Goal: Contribute content

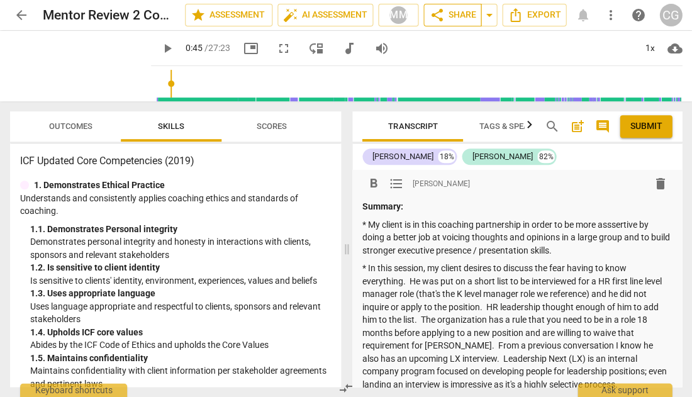
scroll to position [484, 0]
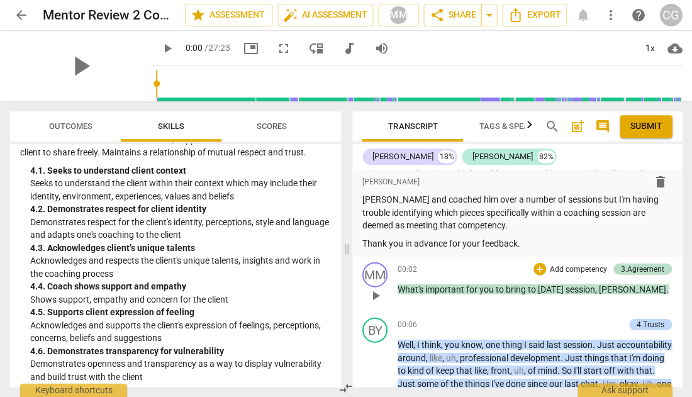
scroll to position [460, 0]
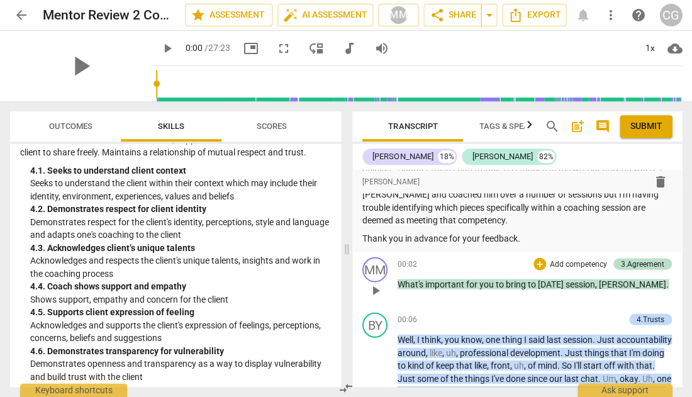
click at [378, 282] on span "play_arrow" at bounding box center [375, 289] width 15 height 15
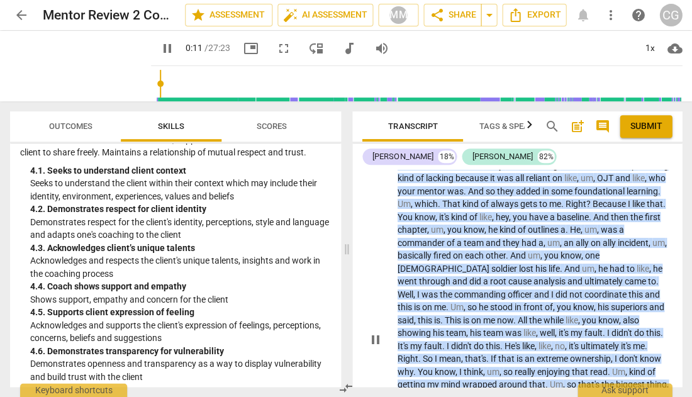
scroll to position [803, 0]
click at [378, 332] on span "pause" at bounding box center [375, 339] width 15 height 15
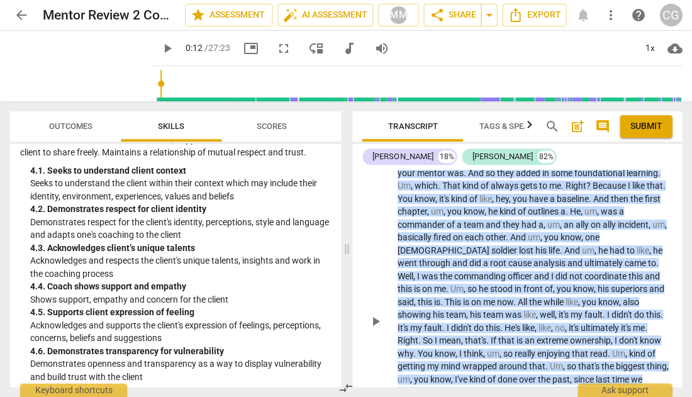
scroll to position [822, 0]
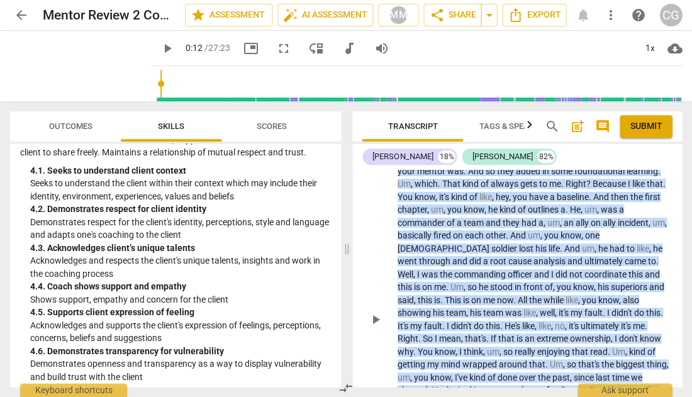
click at [376, 312] on span "play_arrow" at bounding box center [375, 319] width 15 height 15
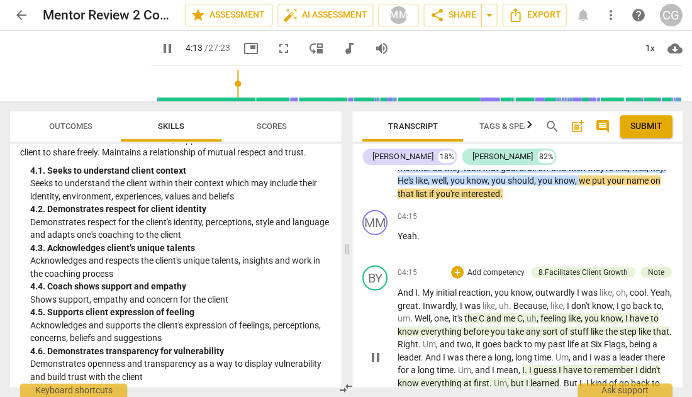
scroll to position [1292, 0]
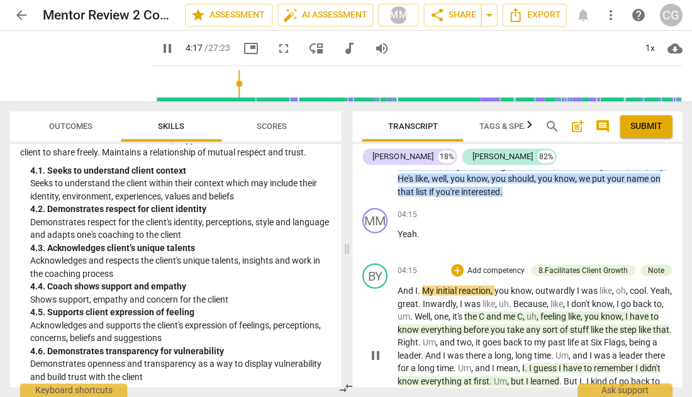
click at [376, 347] on span "pause" at bounding box center [375, 354] width 15 height 15
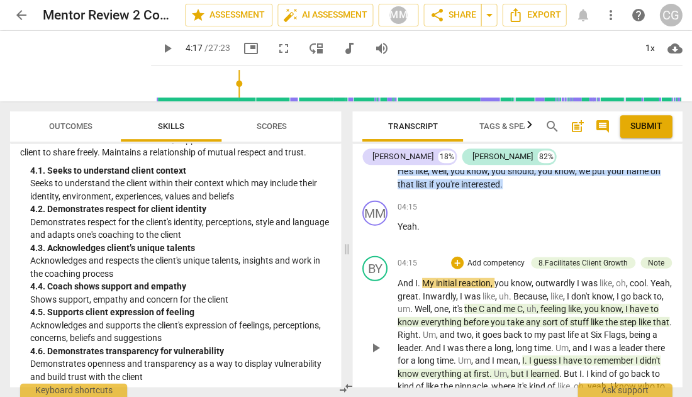
scroll to position [1300, 0]
click at [373, 340] on span "play_arrow" at bounding box center [375, 347] width 15 height 15
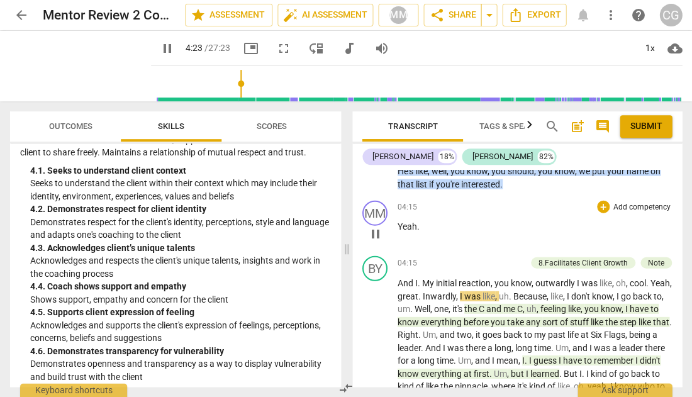
click at [377, 226] on span "pause" at bounding box center [375, 233] width 15 height 15
click at [377, 226] on span "play_arrow" at bounding box center [375, 233] width 15 height 15
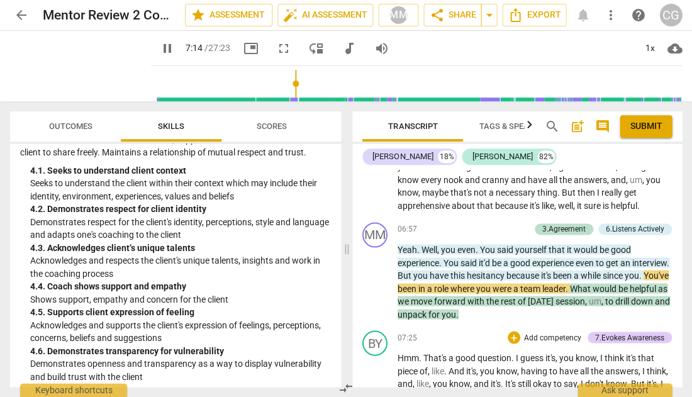
scroll to position [1919, 0]
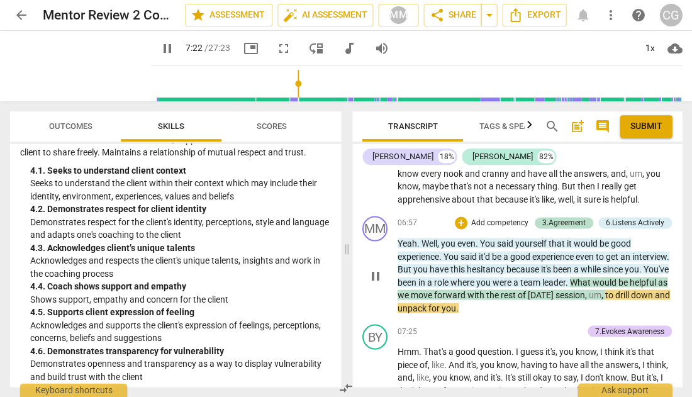
click at [373, 268] on span "pause" at bounding box center [375, 275] width 15 height 15
type input "443"
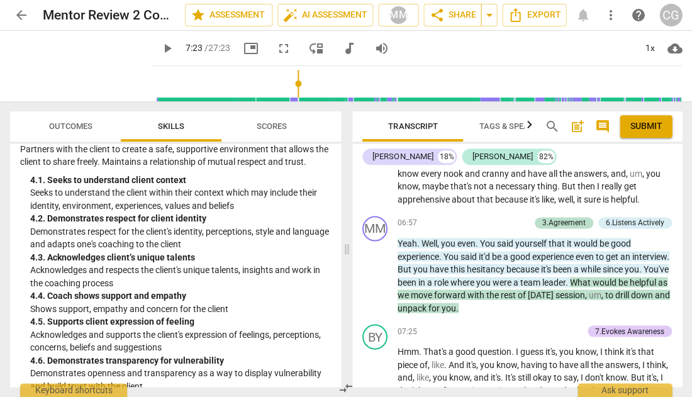
scroll to position [1115, 0]
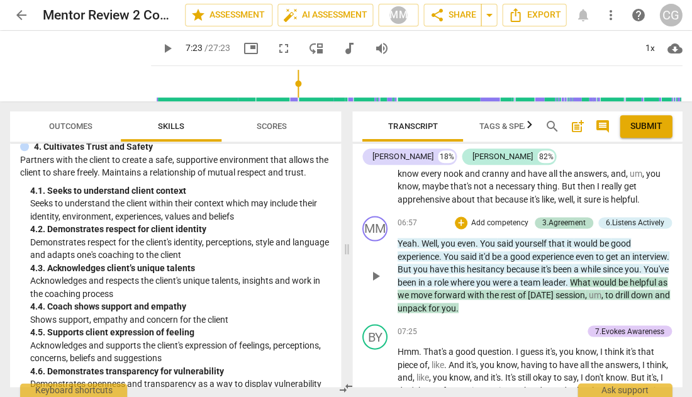
click at [491, 218] on p "Add competency" at bounding box center [500, 223] width 60 height 11
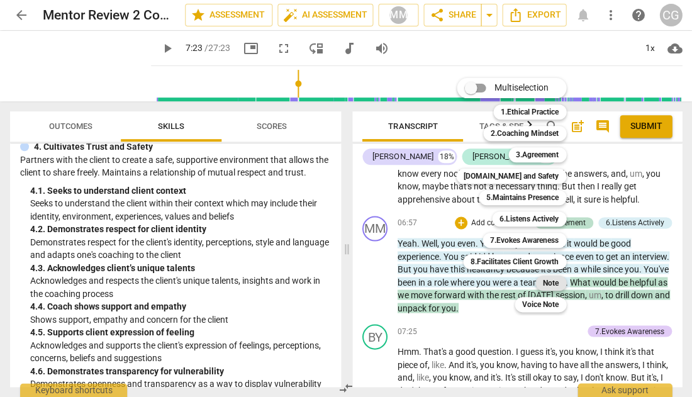
click at [547, 281] on b "Note" at bounding box center [551, 283] width 16 height 15
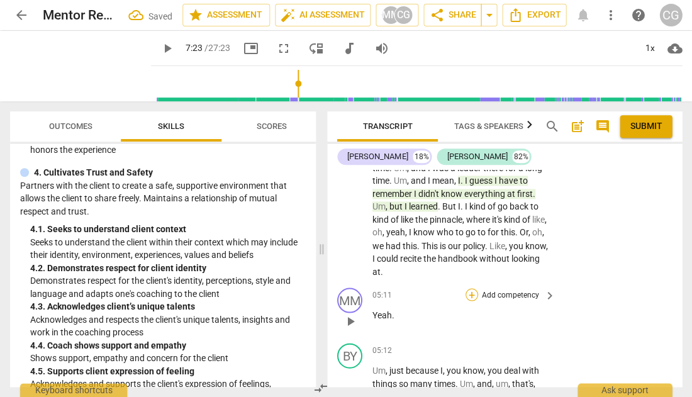
scroll to position [2582, 0]
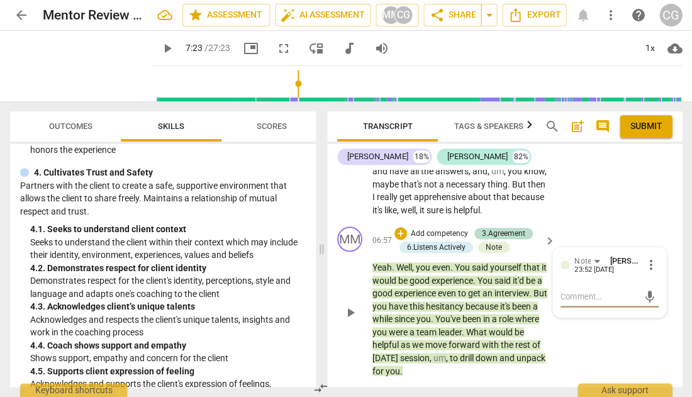
type textarea "A"
type textarea "A c"
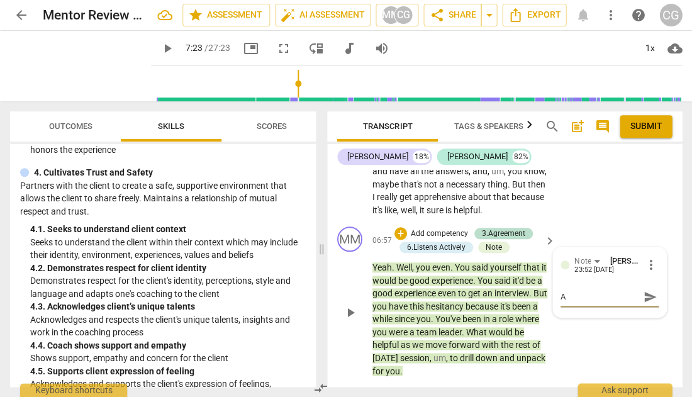
type textarea "A c"
type textarea "A ch"
type textarea "A cho"
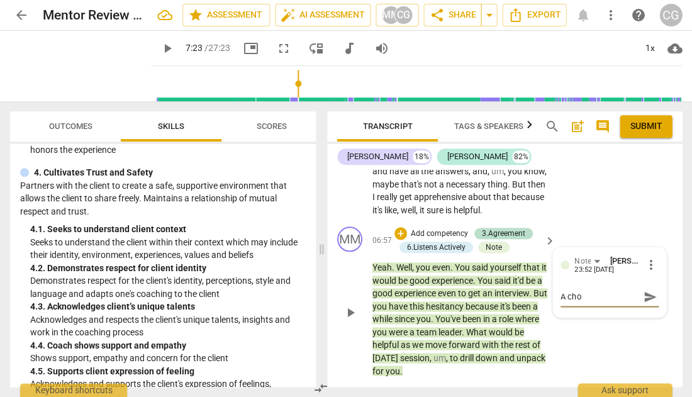
type textarea "A [PERSON_NAME]"
type textarea "A choic"
type textarea "A choice"
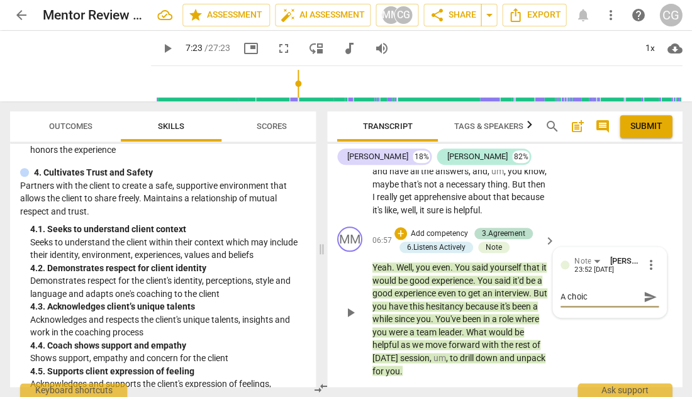
type textarea "A choice"
type textarea "A choice p"
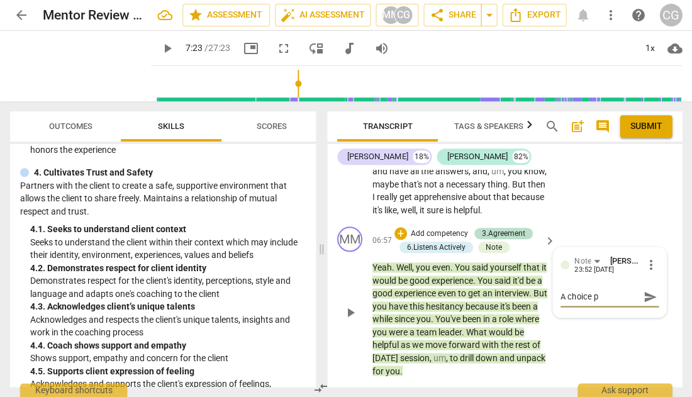
type textarea "A choice po"
type textarea "A choice poi"
type textarea "A choice poin"
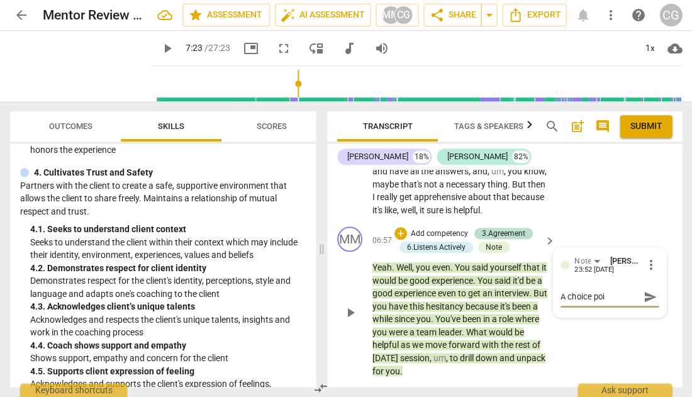
type textarea "A choice poin"
type textarea "A choice point"
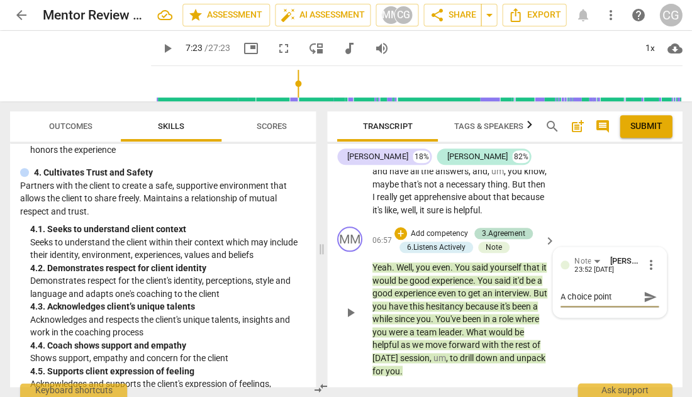
type textarea "A choice point h"
type textarea "A choice point he"
type textarea "A choice point her"
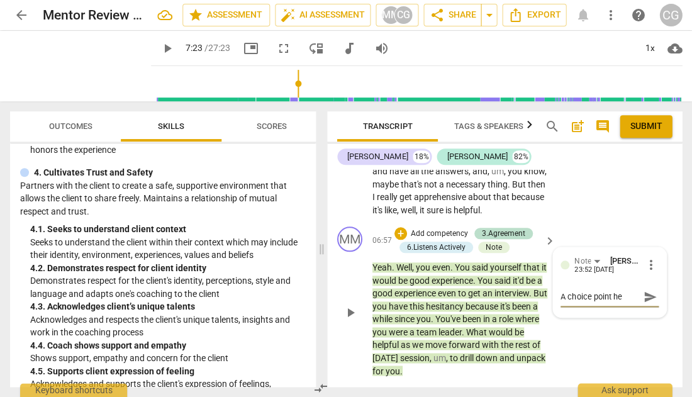
type textarea "A choice point her"
type textarea "A choice point here"
type textarea "A choice point here:"
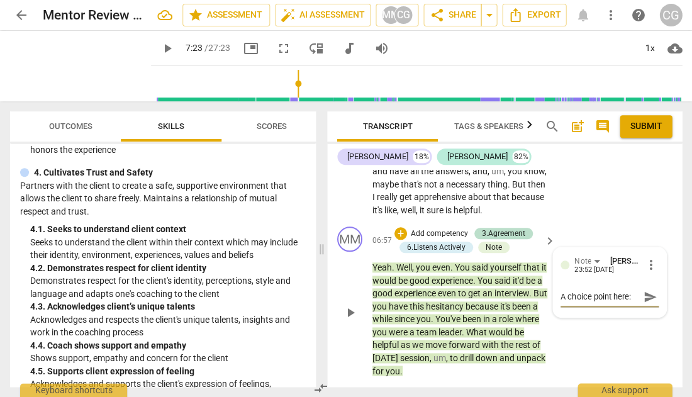
type textarea "A choice point here:"
type textarea "A choice point here: a"
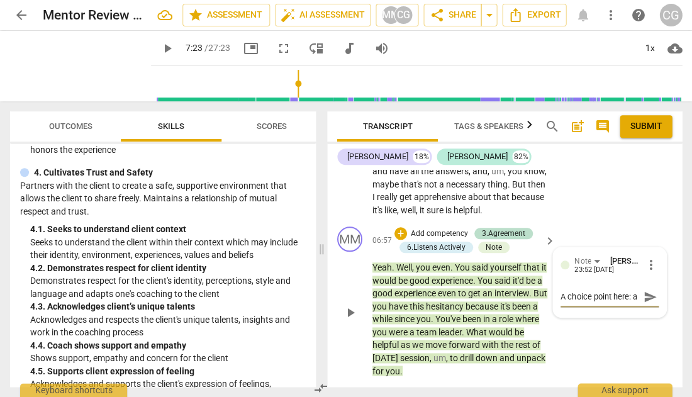
type textarea "A choice point here: ac"
type textarea "A choice point here: ack"
type textarea "A choice point here: ackn"
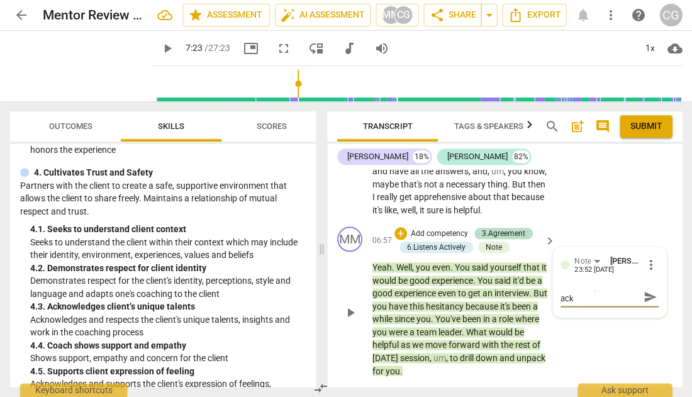
type textarea "A choice point here: ackn"
type textarea "A choice point here: acknw"
type textarea "A choice point here: acknwo"
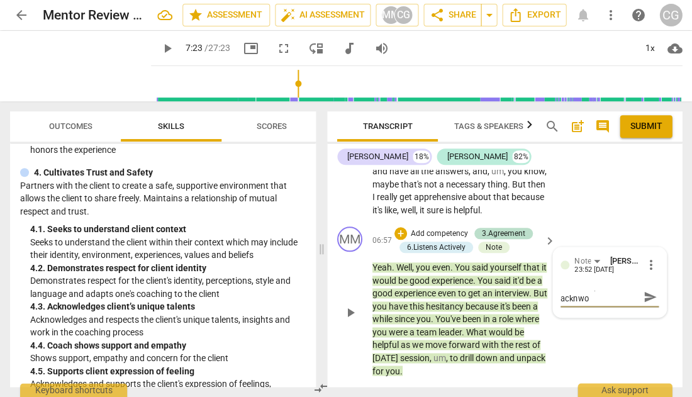
scroll to position [0, 0]
type textarea "A choice point here: acknwol"
type textarea "A choice point here: acknwole"
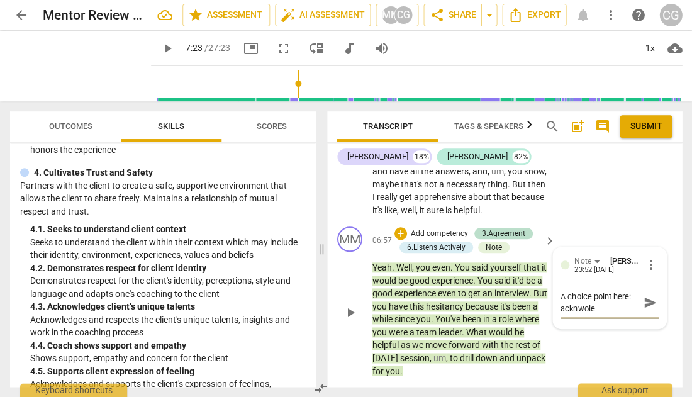
type textarea "A choice point here: acknwoled"
type textarea "A choice point here: acknwoledg"
type textarea "A choice point here: acknwoledge"
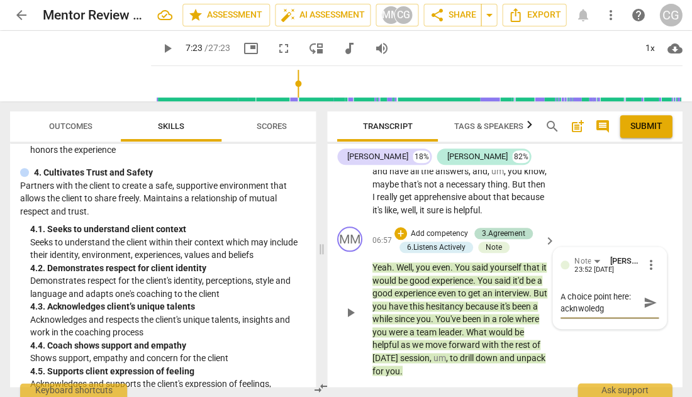
type textarea "A choice point here: acknwoledge"
type textarea "A choice point here: acknowledge"
type textarea "A choice point here: acknowledge t"
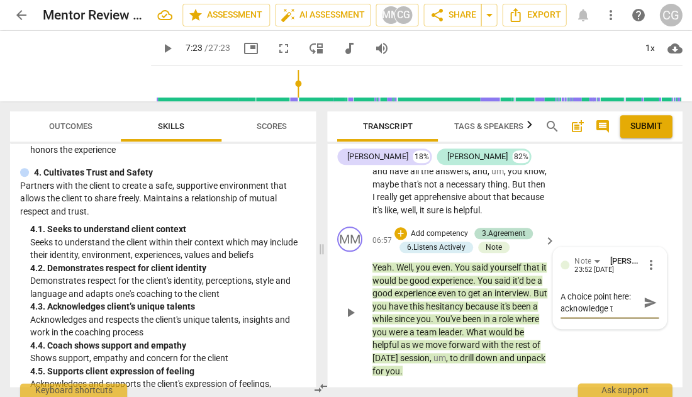
type textarea "A choice point here: acknowledge th"
type textarea "A choice point here: acknowledge tht"
type textarea "A choice point here: acknowledge th"
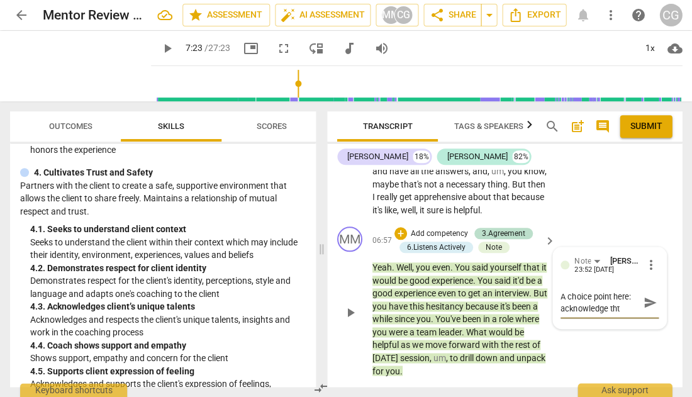
type textarea "A choice point here: acknowledge th"
type textarea "A choice point here: acknowledge t"
type textarea "A choice point here: acknowledge"
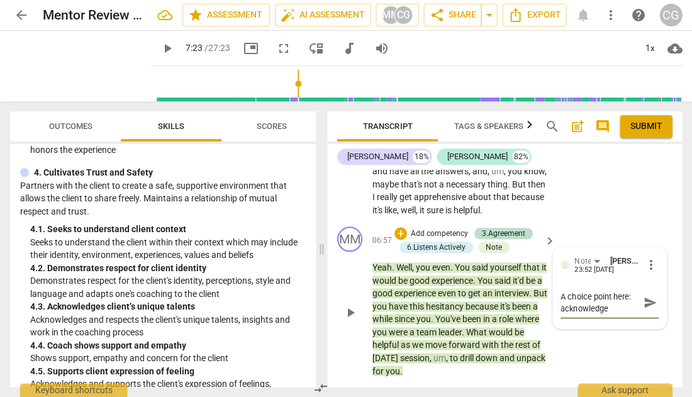
type textarea "A choice point here: acknowledge c"
type textarea "A choice point here: acknowledge cl"
type textarea "A choice point here: acknowledge cle"
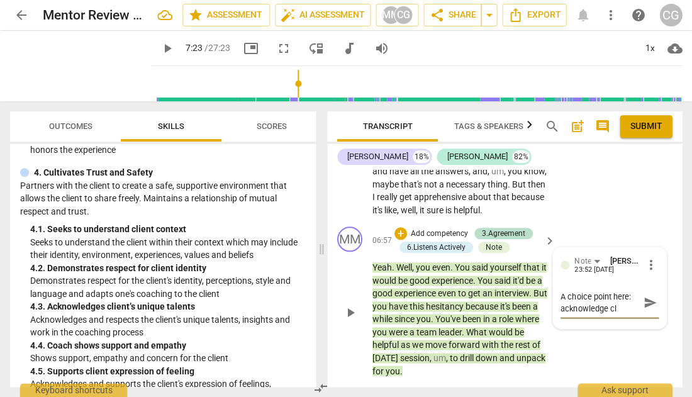
type textarea "A choice point here: acknowledge cle"
type textarea "A choice point here: acknowledge clen"
type textarea "A choice point here: acknowledge clent"
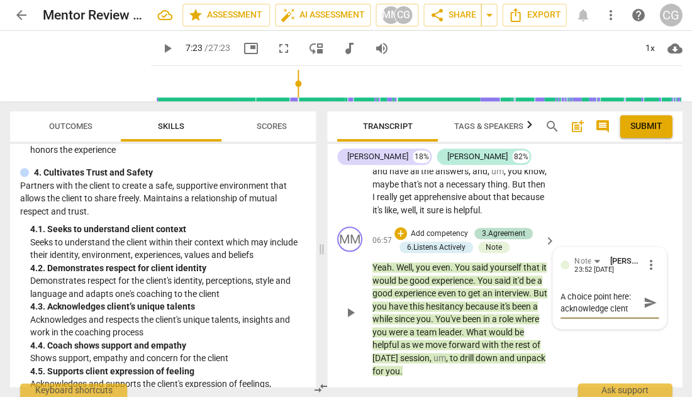
type textarea "A choice point here: acknowledge client"
type textarea "A choice point here: acknowledge client i"
type textarea "A choice point here: acknowledge client in"
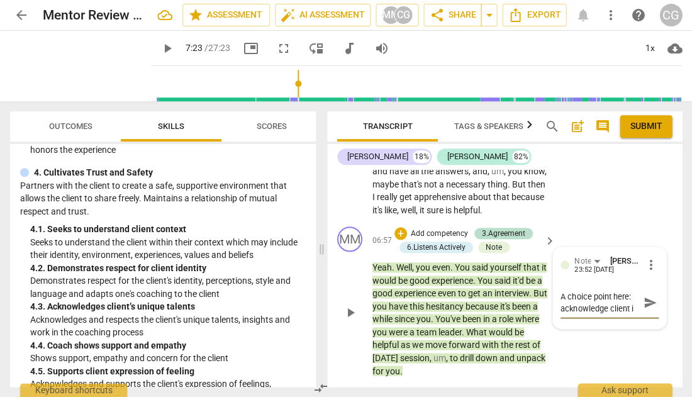
type textarea "A choice point here: acknowledge client in"
type textarea "A choice point here: acknowledge client in b"
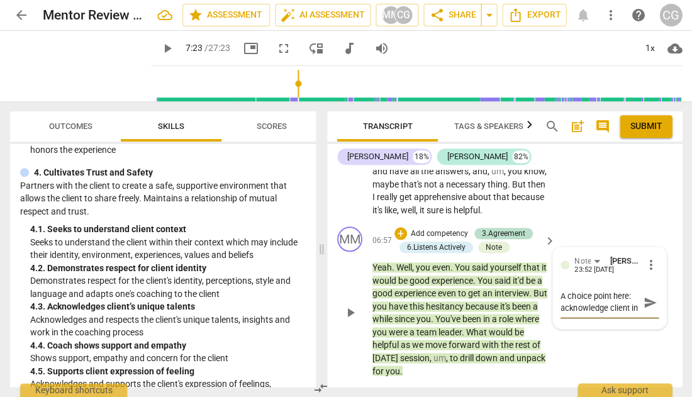
type textarea "A choice point here: acknowledge client in b"
type textarea "A choice point here: acknowledge client in be"
type textarea "A choice point here: acknowledge client in bei"
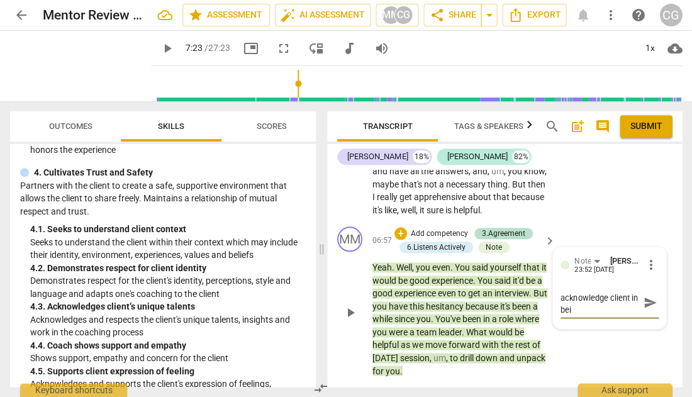
type textarea "A choice point here: acknowledge client in bein"
type textarea "A choice point here: acknowledge client in being"
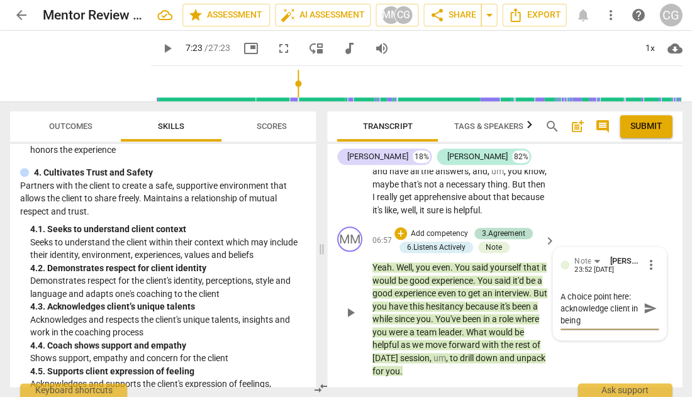
type textarea "A choice point here: acknowledge client in being"
type textarea "A choice point here: acknowledge client in being s"
type textarea "A choice point here: acknowledge client in being se"
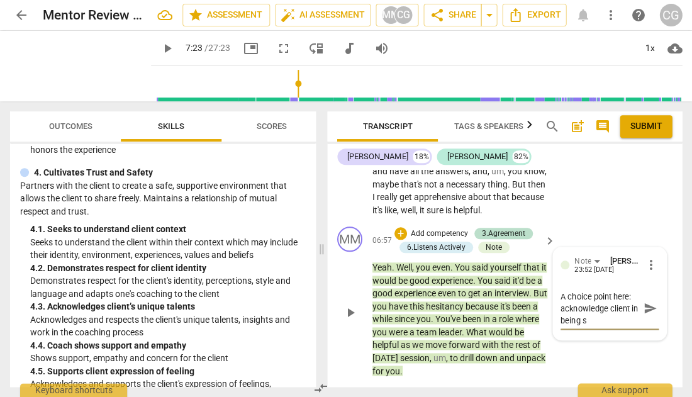
type textarea "A choice point here: acknowledge client in being se"
type textarea "A choice point here: acknowledge client in being sel"
type textarea "A choice point here: acknowledge client in being sele"
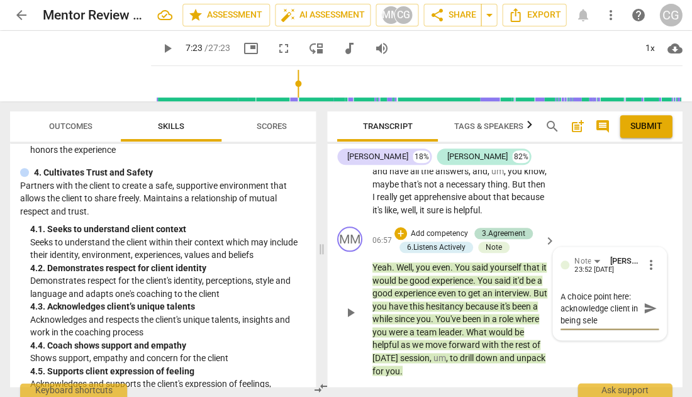
type textarea "A choice point here: acknowledge client in being selec"
type textarea "A choice point here: acknowledge client in being select"
type textarea "A choice point here: acknowledge client in being selecte"
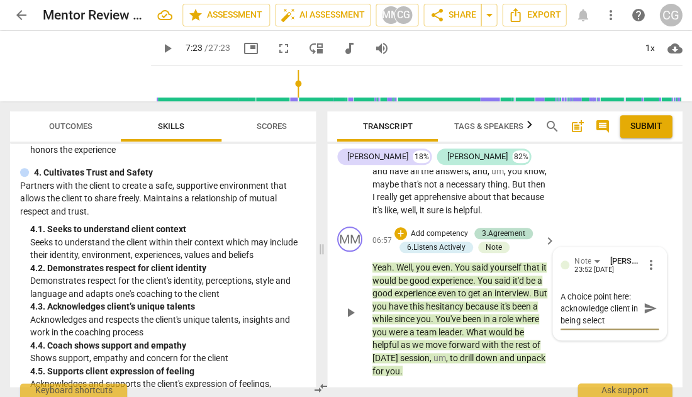
type textarea "A choice point here: acknowledge client in being selecte"
type textarea "A choice point here: acknowledge client in being selected"
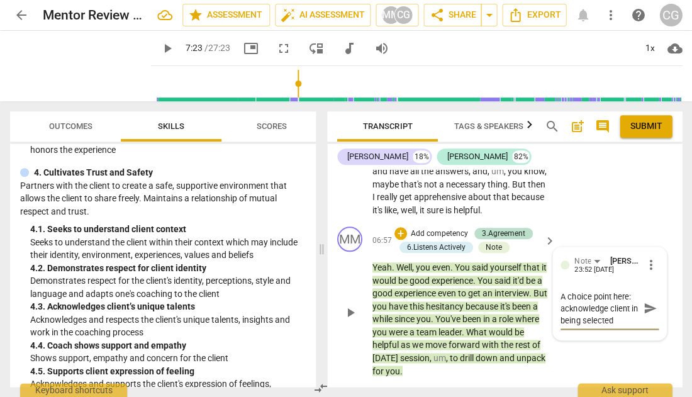
type textarea "A choice point here: acknowledge client in being selected t"
type textarea "A choice point here: acknowledge client in being selected to"
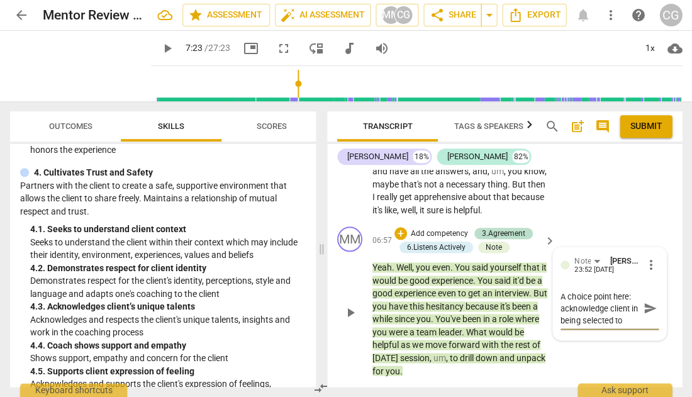
type textarea "A choice point here: acknowledge client in being selected to"
type textarea "A choice point here: acknowledge client in being selected to t"
type textarea "A choice point here: acknowledge client in being selected to th"
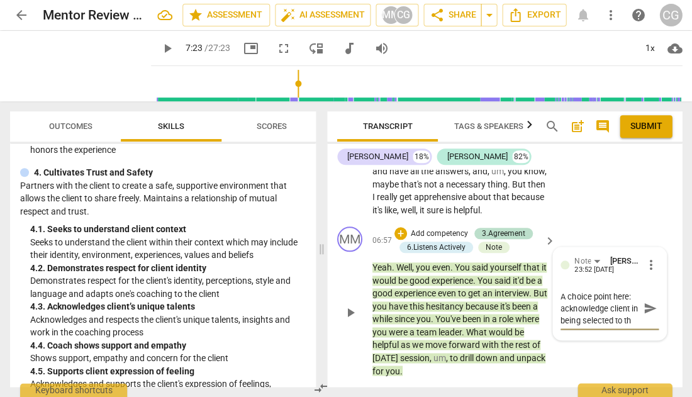
scroll to position [11, 0]
type textarea "A choice point here: acknowledge client in being selected to the"
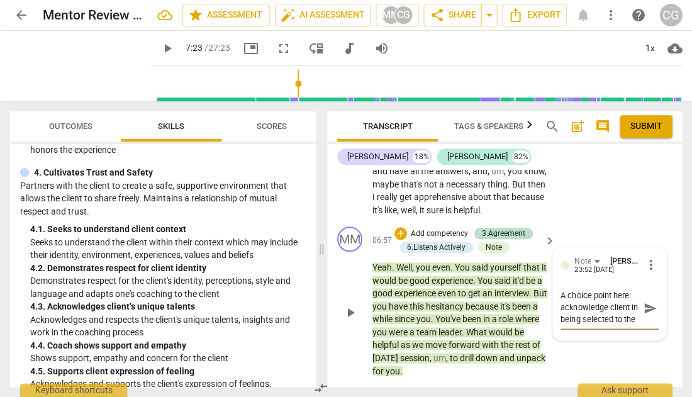
type textarea "A choice point here: acknowledge client in being selected to the s"
type textarea "A choice point here: acknowledge client in being selected to the sh"
type textarea "A choice point here: acknowledge client in being selected to the sho"
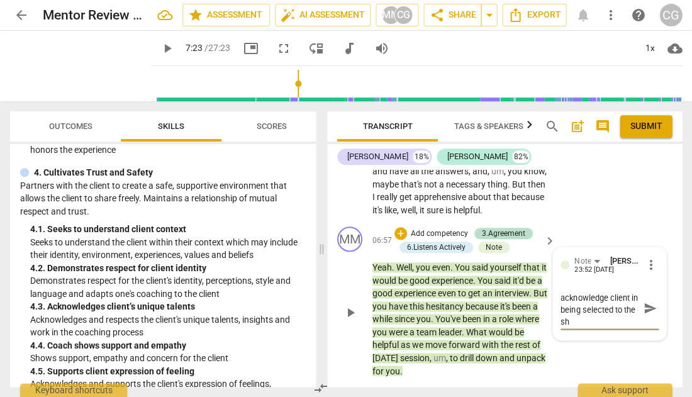
type textarea "A choice point here: acknowledge client in being selected to the sho"
type textarea "A choice point here: acknowledge client in being selected to the shor"
type textarea "A choice point here: acknowledge client in being selected to the short"
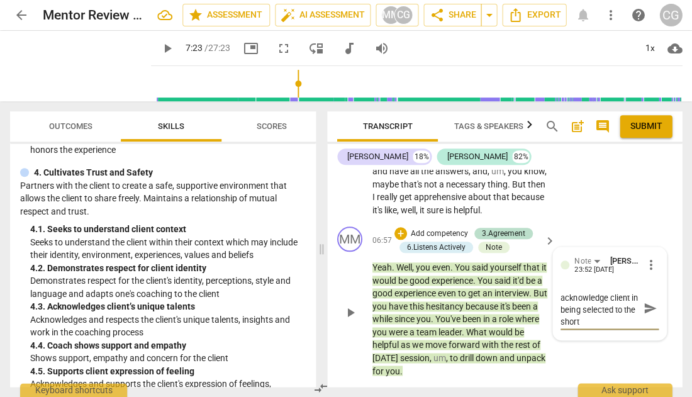
type textarea "A choice point here: acknowledge client in being selected to the shortl"
type textarea "A choice point here: acknowledge client in being selected to the shortli"
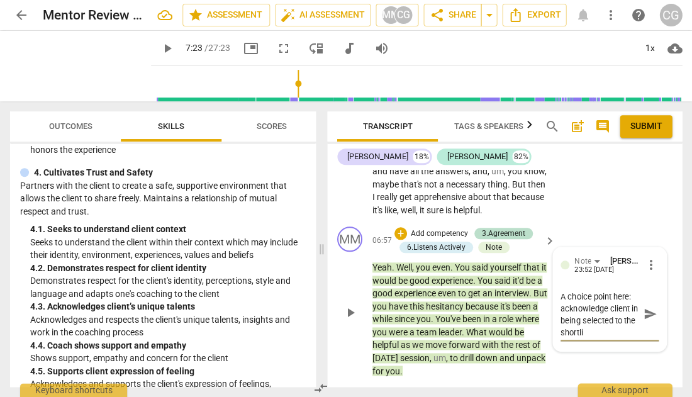
type textarea "A choice point here: acknowledge client in being selected to the shortlis"
type textarea "A choice point here: acknowledge client in being selected to the shortlist"
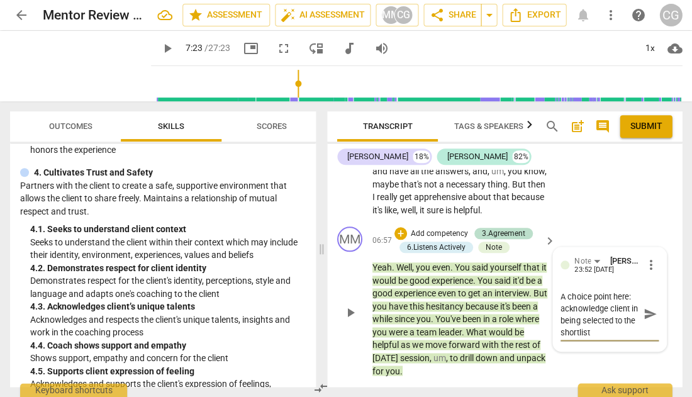
type textarea "A choice point here: acknowledge client in being selected to the shortlist"
type textarea "A choice point here: acknowledge client in being selected to the shortlist f"
type textarea "A choice point here: acknowledge client in being selected to the shortlist fo"
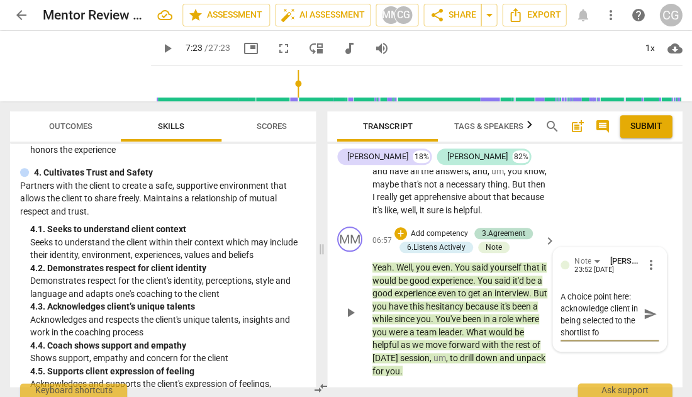
type textarea "A choice point here: acknowledge client in being selected to the shortlist for"
type textarea "A choice point here: acknowledge client in being selected to the shortlist for a"
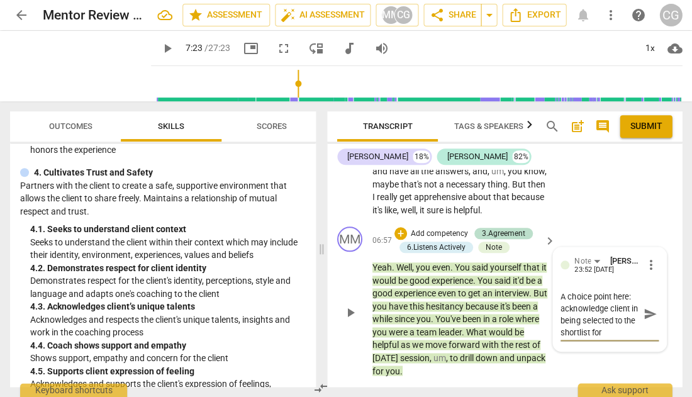
type textarea "A choice point here: acknowledge client in being selected to the shortlist for a"
type textarea "A choice point here: acknowledge client in being selected to the shortlist for …"
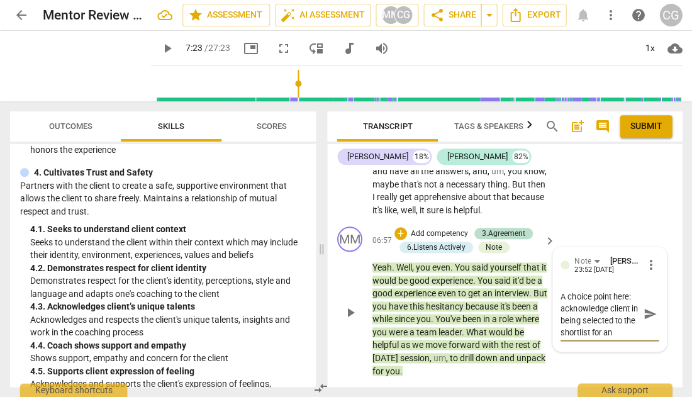
type textarea "A choice point here: acknowledge client in being selected to the shortlist for …"
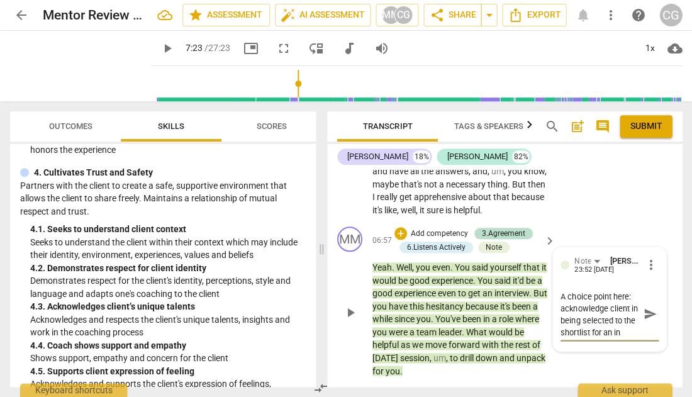
type textarea "A choice point here: acknowledge client in being selected to the shortlist for …"
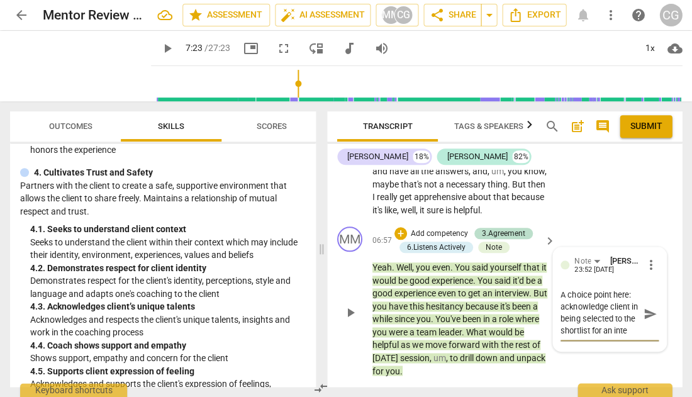
type textarea "A choice point here: acknowledge client in being selected to the shortlist for …"
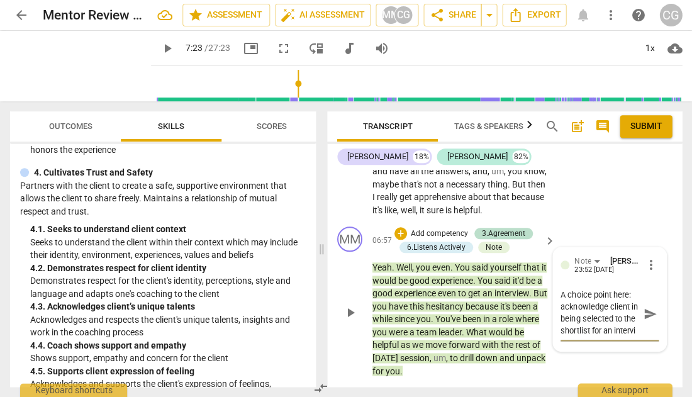
type textarea "A choice point here: acknowledge client in being selected to the shortlist for …"
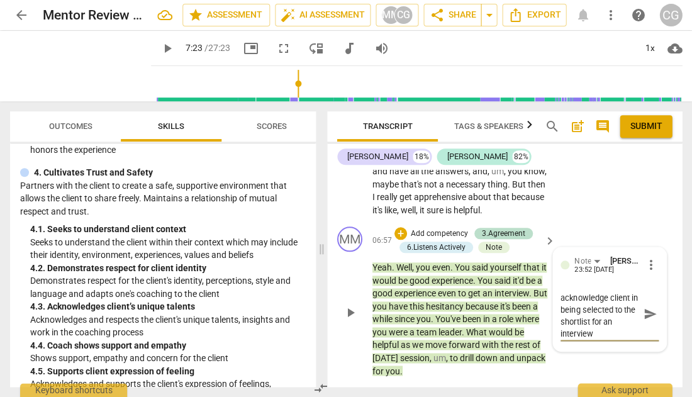
type textarea "A choice point here: acknowledge client in being selected to the shortlist for …"
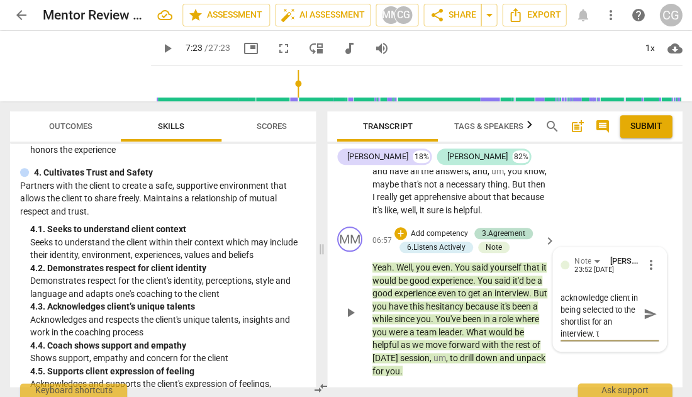
type textarea "A choice point here: acknowledge client in being selected to the shortlist for …"
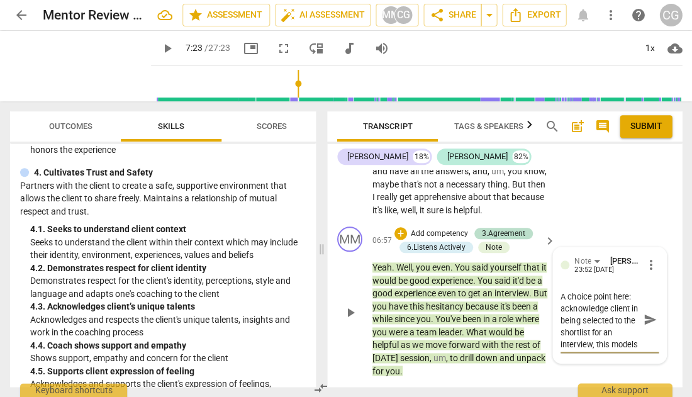
scroll to position [10, 0]
click at [587, 323] on textarea "A choice point here: acknowledge client in being selected to the shortlist for …" at bounding box center [599, 320] width 78 height 58
click at [615, 326] on textarea "A choice point here: acknowledge client in being selected to the shortlist for …" at bounding box center [599, 320] width 78 height 58
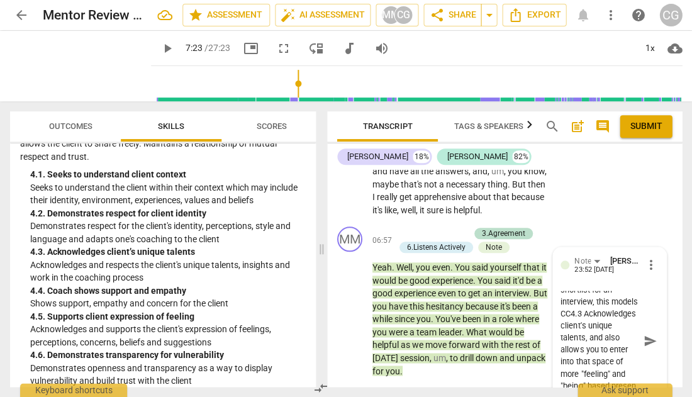
scroll to position [59, 0]
click at [643, 334] on span "send" at bounding box center [650, 341] width 14 height 14
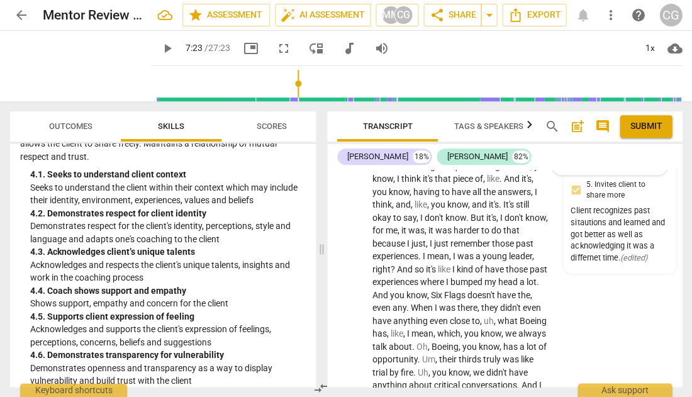
scroll to position [2846, 0]
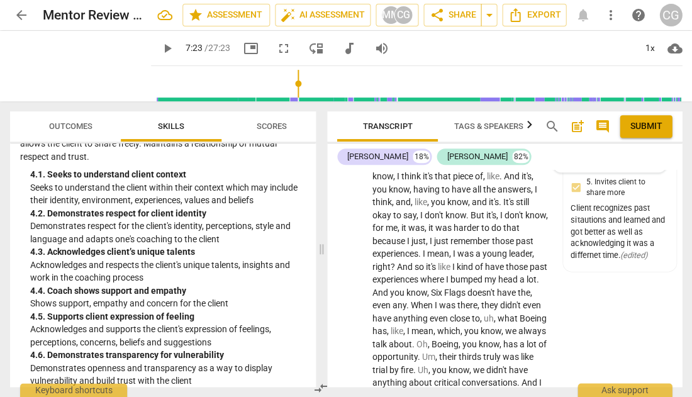
click at [352, 394] on span "play_arrow" at bounding box center [350, 401] width 15 height 15
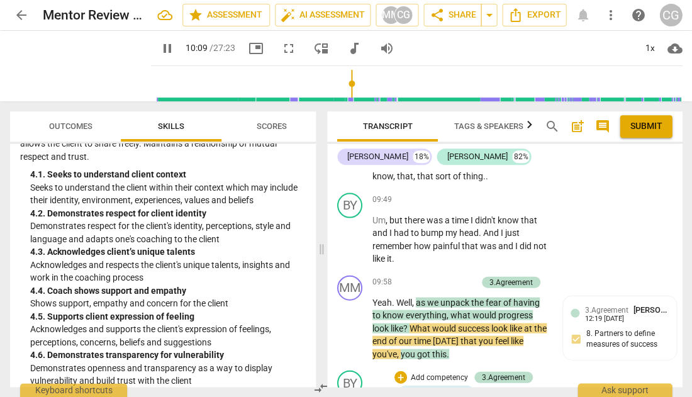
scroll to position [3614, 0]
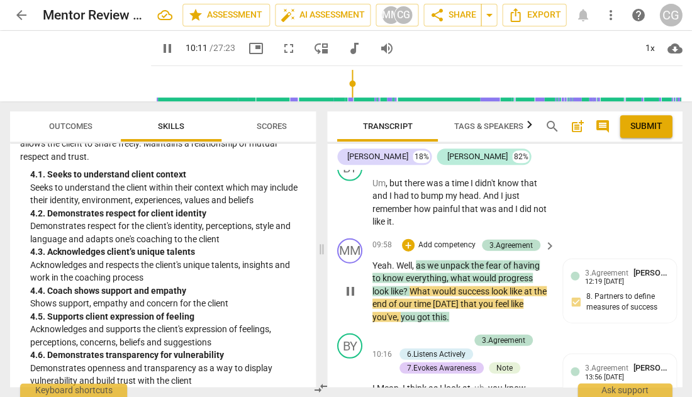
click at [348, 283] on span "pause" at bounding box center [350, 290] width 15 height 15
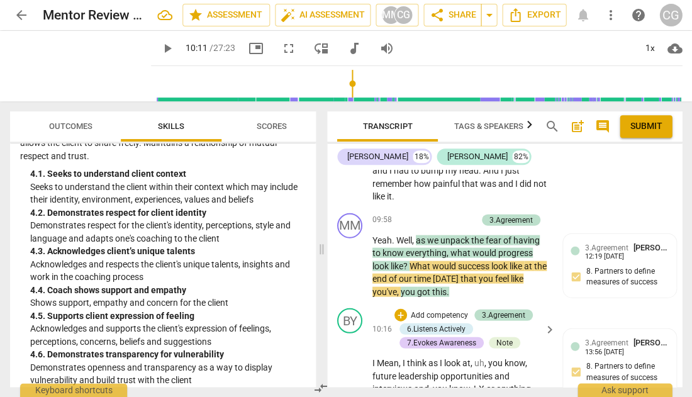
scroll to position [3639, 0]
click at [442, 215] on p "Add competency" at bounding box center [447, 220] width 60 height 11
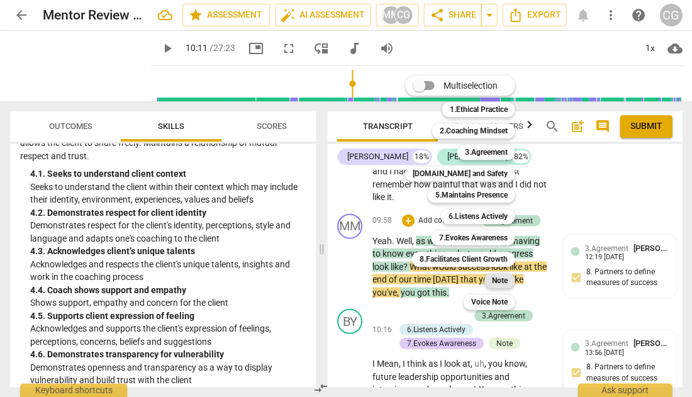
click at [498, 281] on b "Note" at bounding box center [499, 280] width 16 height 15
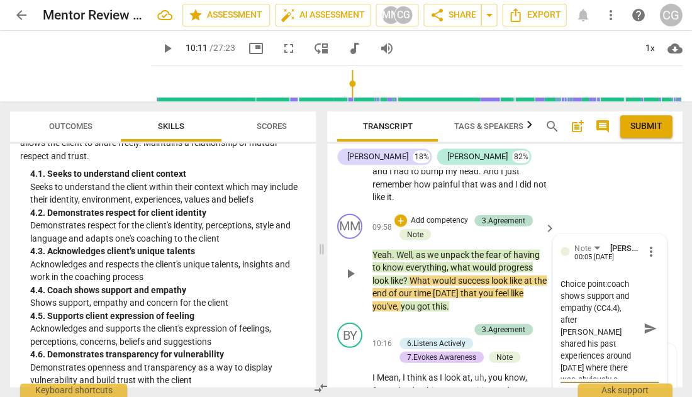
scroll to position [0, 0]
click at [605, 277] on textarea "Choice point:coach shows support and empathy (CC4.4), after [PERSON_NAME] share…" at bounding box center [599, 327] width 78 height 101
click at [645, 321] on span "send" at bounding box center [650, 328] width 14 height 14
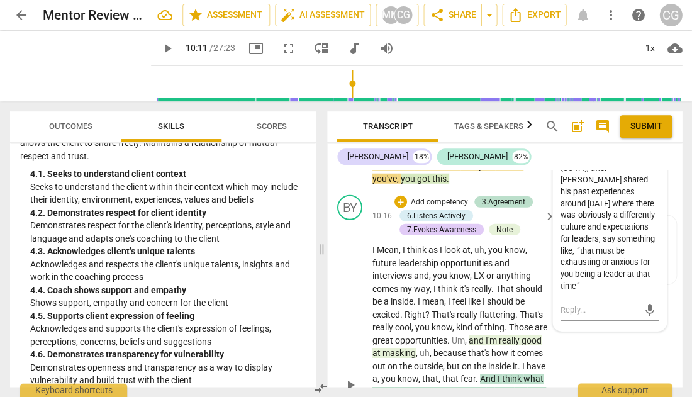
scroll to position [3768, 0]
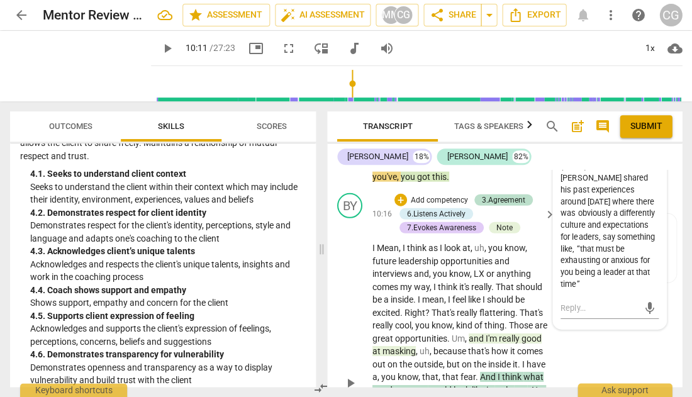
click at [343, 376] on span "play_arrow" at bounding box center [350, 383] width 15 height 15
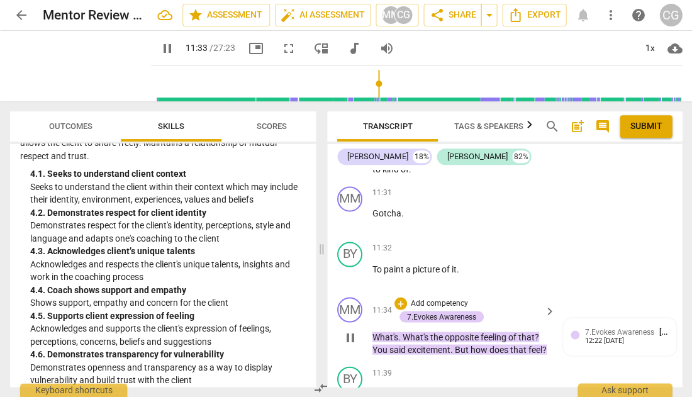
scroll to position [4288, 0]
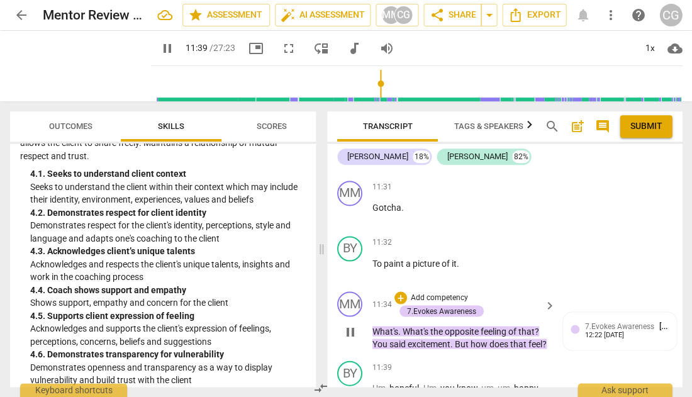
click at [350, 324] on span "pause" at bounding box center [350, 331] width 15 height 15
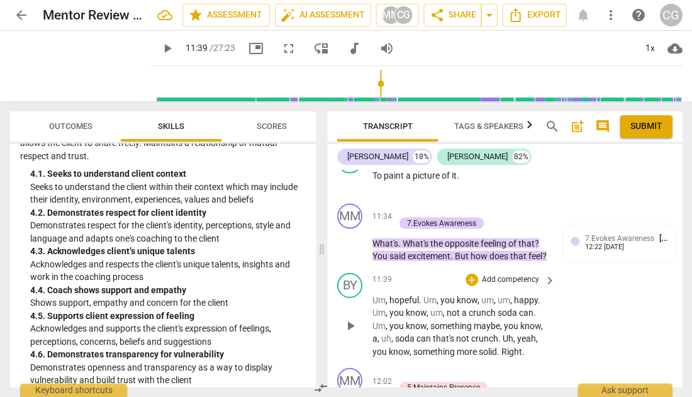
scroll to position [4377, 0]
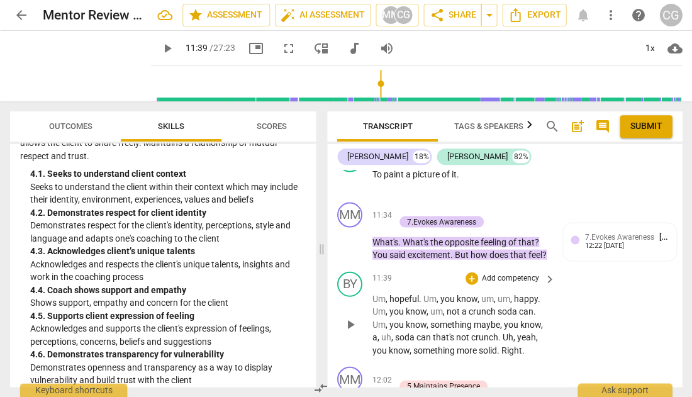
click at [348, 316] on span "play_arrow" at bounding box center [350, 323] width 15 height 15
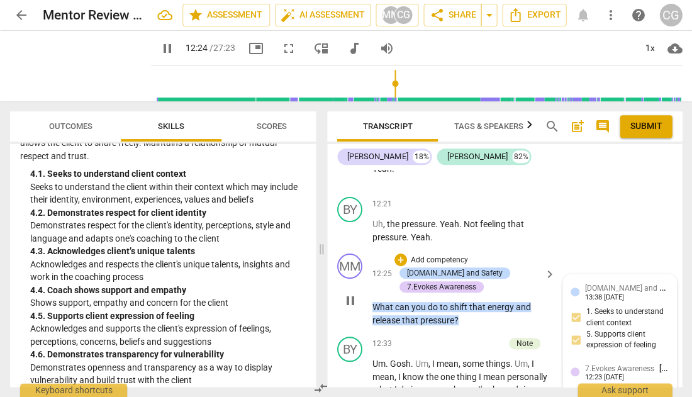
scroll to position [4781, 0]
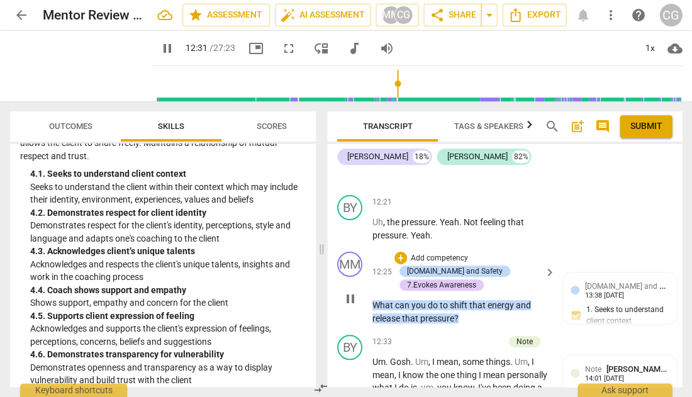
click at [349, 291] on span "pause" at bounding box center [350, 298] width 15 height 15
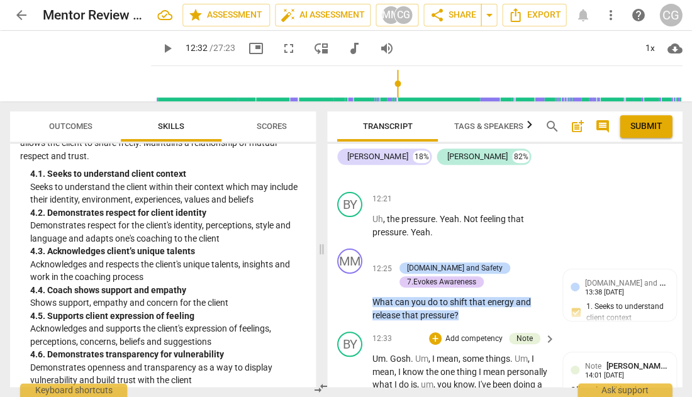
scroll to position [4827, 0]
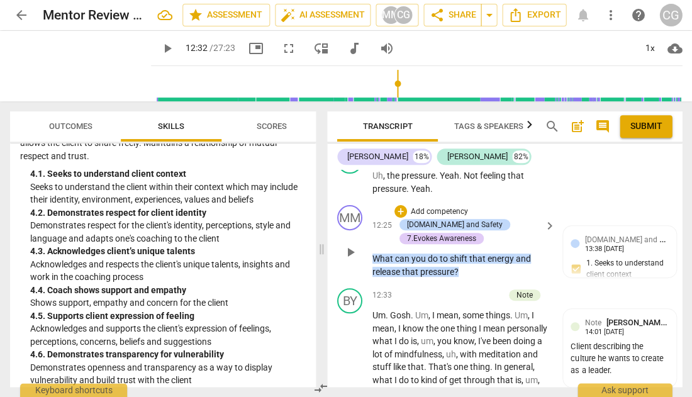
click at [453, 206] on p "Add competency" at bounding box center [440, 211] width 60 height 11
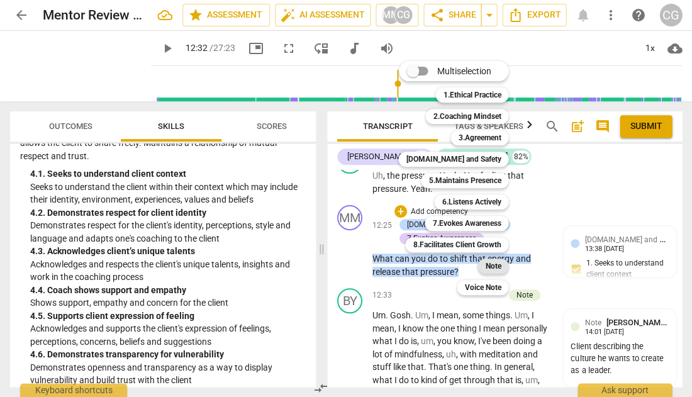
click at [493, 264] on b "Note" at bounding box center [493, 266] width 16 height 15
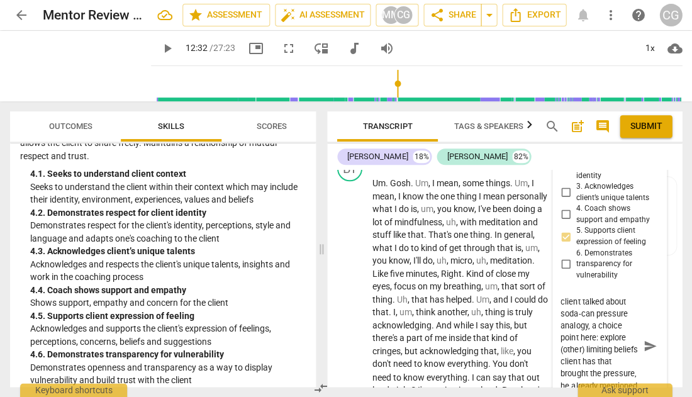
scroll to position [0, 0]
click at [560, 296] on textarea "client talked about soda-can pressure analogy, a choice point here: explore (ot…" at bounding box center [599, 346] width 78 height 101
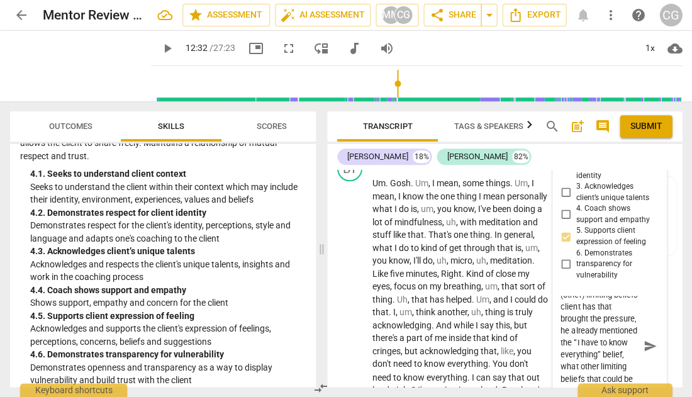
scroll to position [60, 0]
click at [606, 366] on textarea "Client talked about soda-can pressure analogy, a choice point here: explore (ot…" at bounding box center [599, 346] width 78 height 101
click at [646, 340] on span "send" at bounding box center [650, 347] width 14 height 14
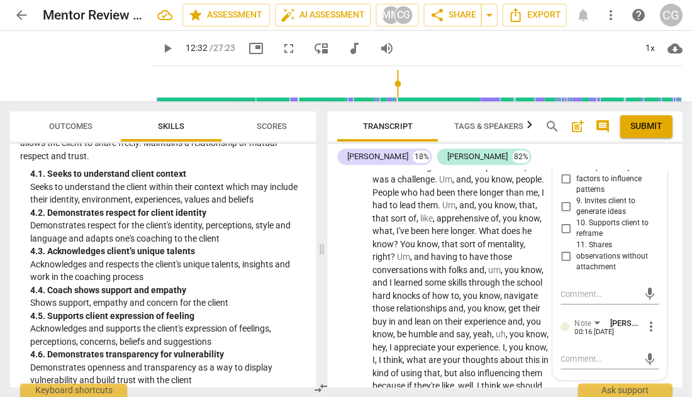
scroll to position [5461, 0]
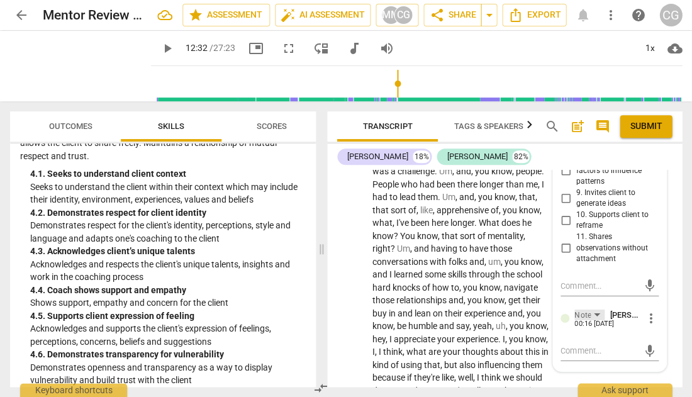
click at [595, 309] on div "Note" at bounding box center [589, 314] width 30 height 11
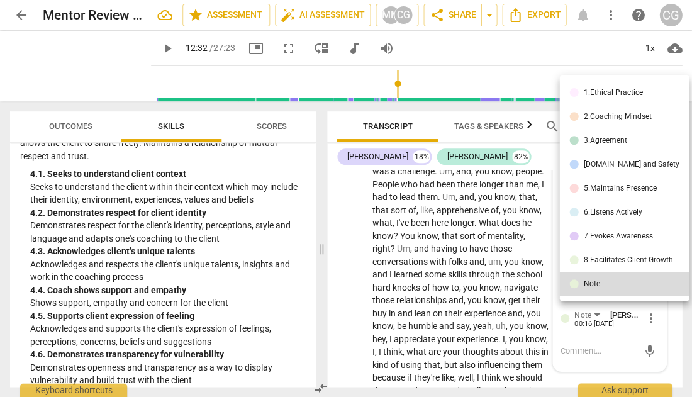
click at [599, 314] on div at bounding box center [346, 198] width 692 height 397
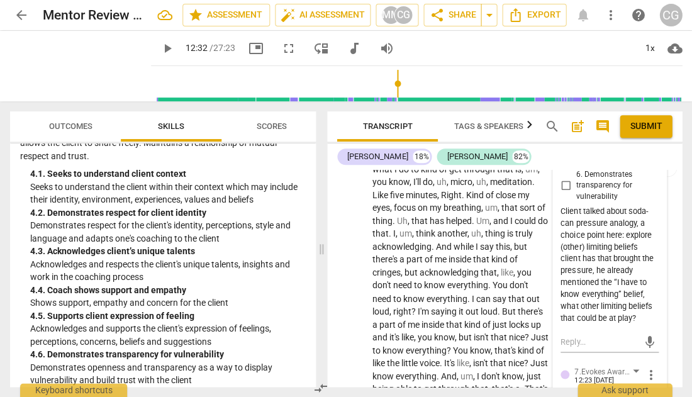
scroll to position [5002, 0]
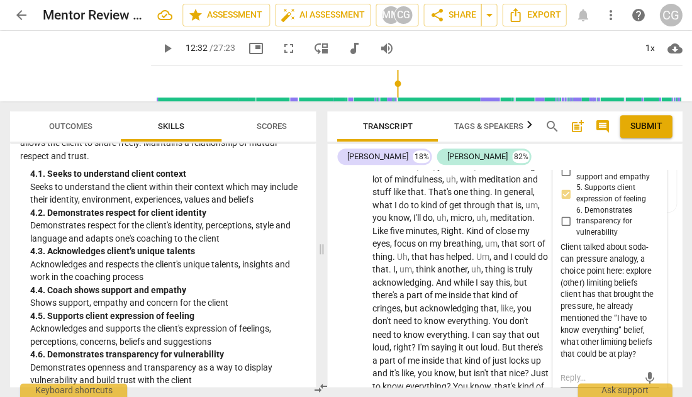
click at [584, 371] on textarea at bounding box center [599, 377] width 78 height 13
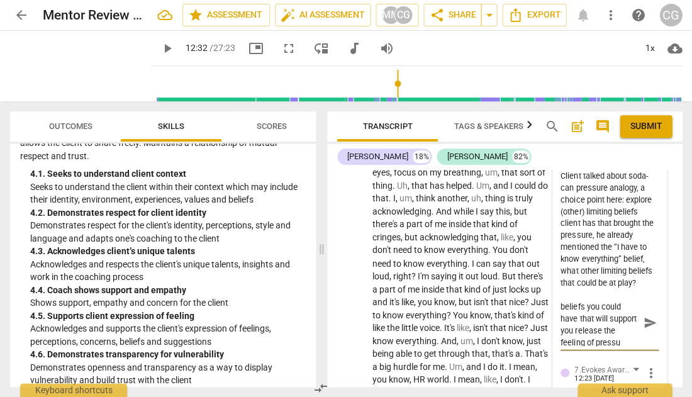
scroll to position [22, 0]
click at [645, 316] on span "send" at bounding box center [650, 323] width 14 height 14
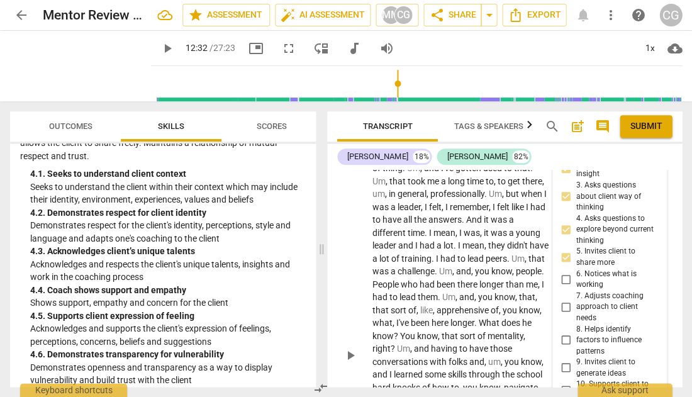
scroll to position [5363, 0]
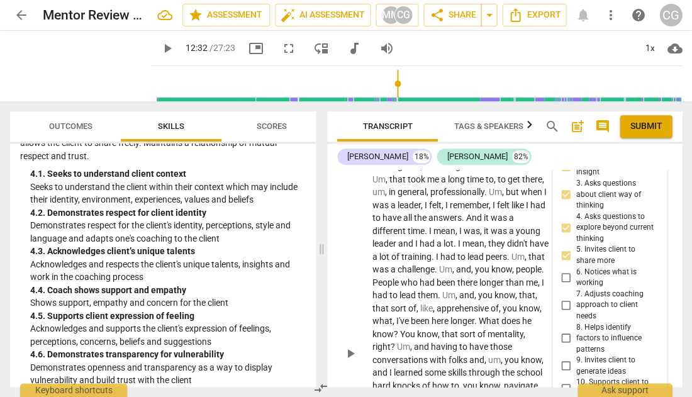
click at [354, 346] on span "play_arrow" at bounding box center [350, 353] width 15 height 15
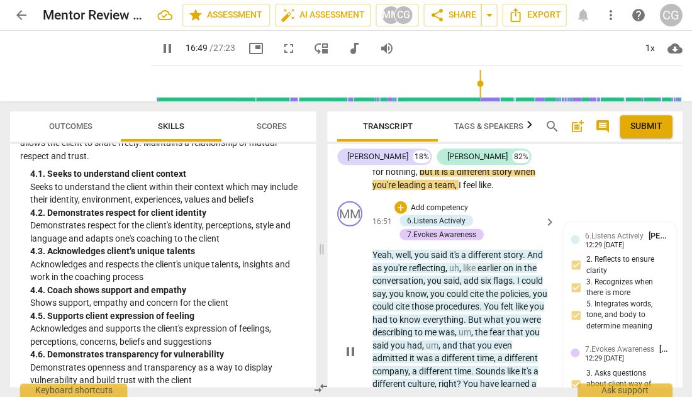
scroll to position [6107, 0]
click at [349, 343] on span "pause" at bounding box center [350, 350] width 15 height 15
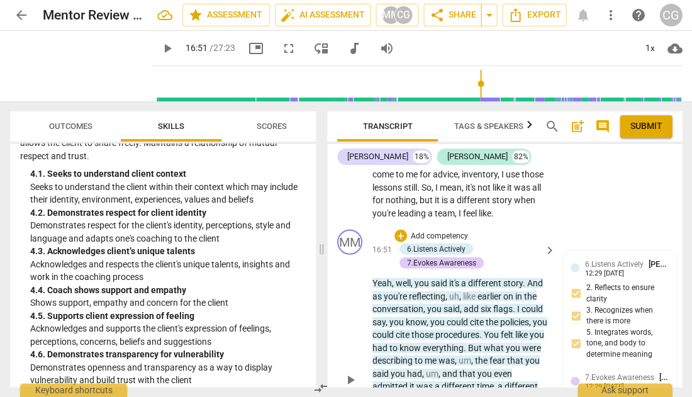
scroll to position [6109, 0]
